Goal: Task Accomplishment & Management: Use online tool/utility

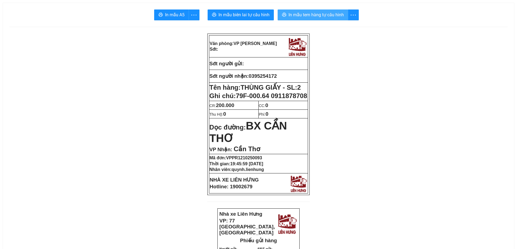
click at [319, 14] on span "In mẫu tem hàng tự cấu hình" at bounding box center [315, 14] width 55 height 7
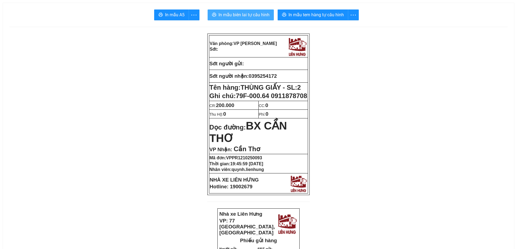
click at [259, 13] on span "In mẫu biên lai tự cấu hình" at bounding box center [243, 14] width 51 height 7
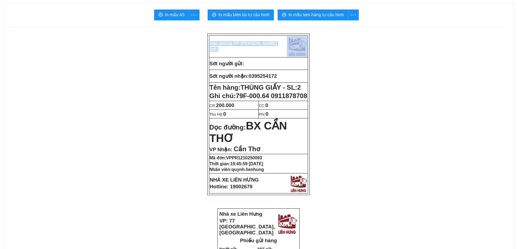
drag, startPoint x: 286, startPoint y: 46, endPoint x: 361, endPoint y: -16, distance: 96.9
click at [361, 0] on html "In mẫu A5 In mẫu biên lai tự cấu hình In mẫu tem hàng tự cấu hình Văn phòng: VP…" at bounding box center [258, 124] width 517 height 249
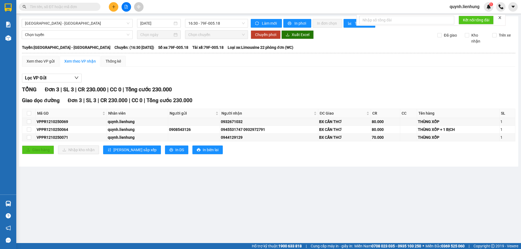
click at [72, 7] on input "text" at bounding box center [62, 7] width 64 height 6
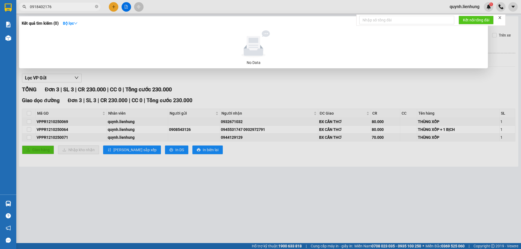
click at [39, 9] on input "0918402176" at bounding box center [62, 7] width 64 height 6
drag, startPoint x: 52, startPoint y: 7, endPoint x: 8, endPoint y: 19, distance: 45.6
click at [8, 19] on section "Kết quả tìm kiếm ( 0 ) Bộ lọc No Data 0918402176 quynh.lienhung 1 Báo cáo Báo c…" at bounding box center [260, 124] width 521 height 249
type input "0918402176"
click at [94, 7] on span "0918402176" at bounding box center [59, 7] width 81 height 8
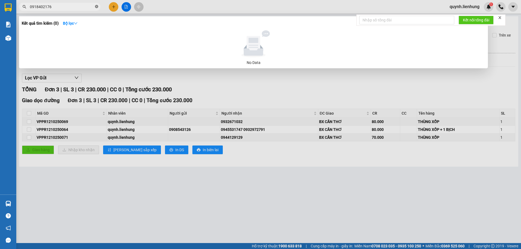
click at [96, 6] on icon "close-circle" at bounding box center [96, 6] width 3 height 3
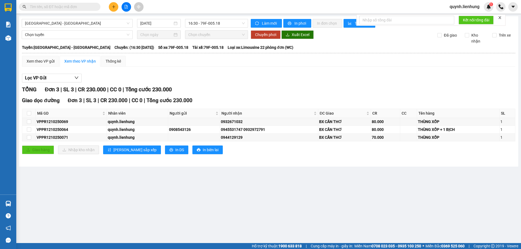
click at [86, 5] on input "text" at bounding box center [62, 7] width 64 height 6
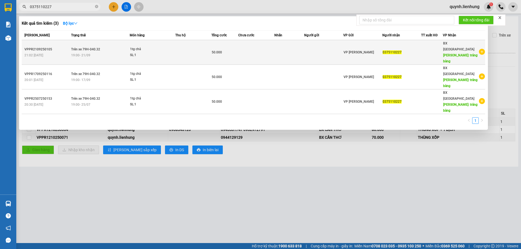
type input "0375110227"
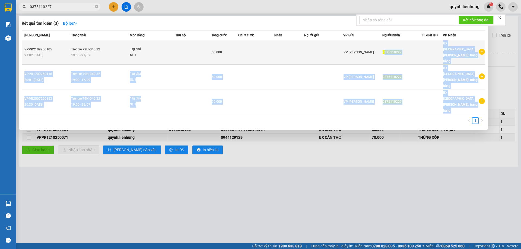
click at [387, 50] on div "0375110227" at bounding box center [402, 53] width 39 height 6
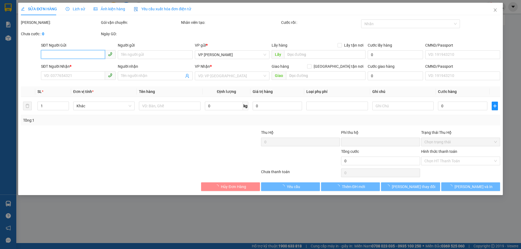
type input "0375110227"
type input "trảng bàng"
type input "0"
type input "50.000"
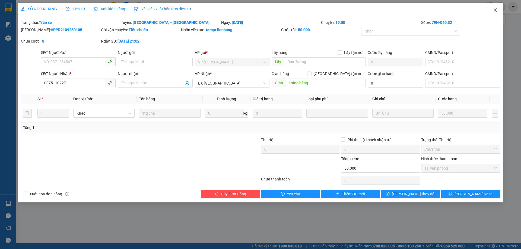
click at [493, 12] on icon "close" at bounding box center [495, 10] width 4 height 4
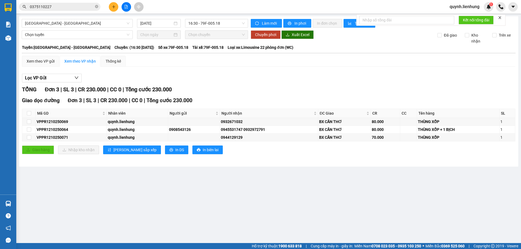
click at [220, 88] on div "TỔNG Đơn 3 | SL 3 | CR 230.000 | CC 0 | Tổng cước 230.000" at bounding box center [268, 89] width 493 height 8
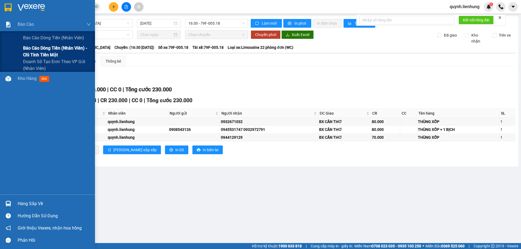
click at [36, 50] on span "Báo cáo dòng tiền (nhân viên) - chỉ tính tiền mặt" at bounding box center [57, 52] width 68 height 14
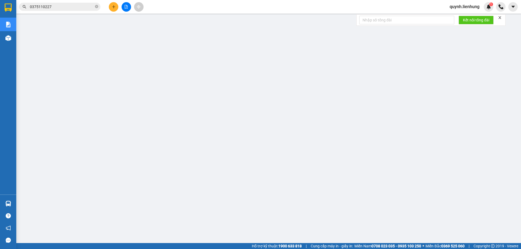
scroll to position [20, 0]
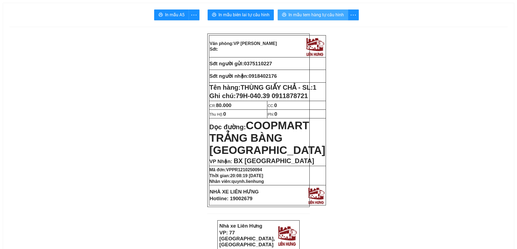
click at [326, 14] on span "In mẫu tem hàng tự cấu hình" at bounding box center [315, 14] width 55 height 7
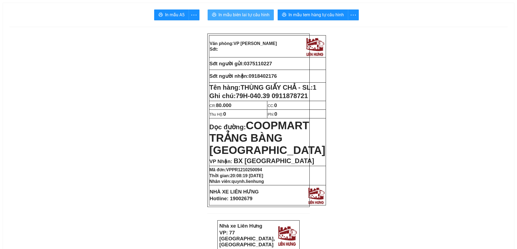
click at [242, 16] on span "In mẫu biên lai tự cấu hình" at bounding box center [243, 14] width 51 height 7
